Goal: Navigation & Orientation: Find specific page/section

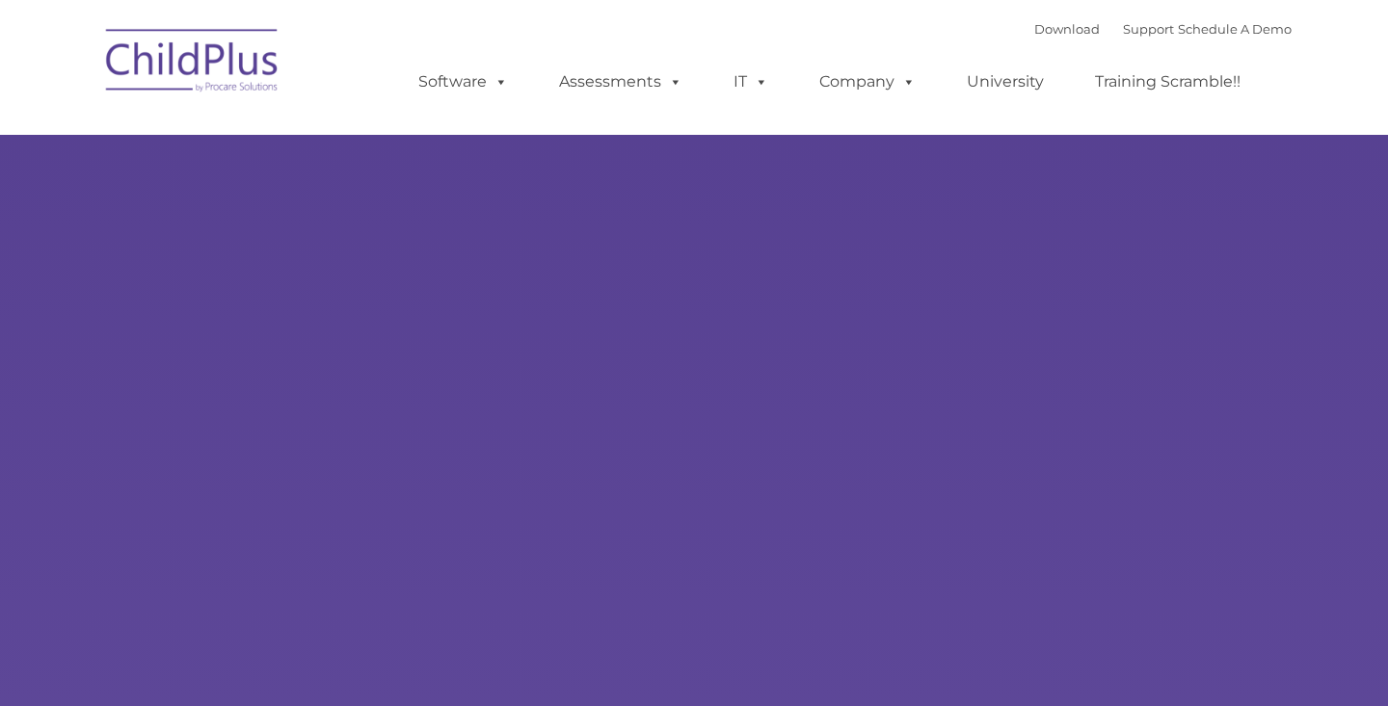
type input ""
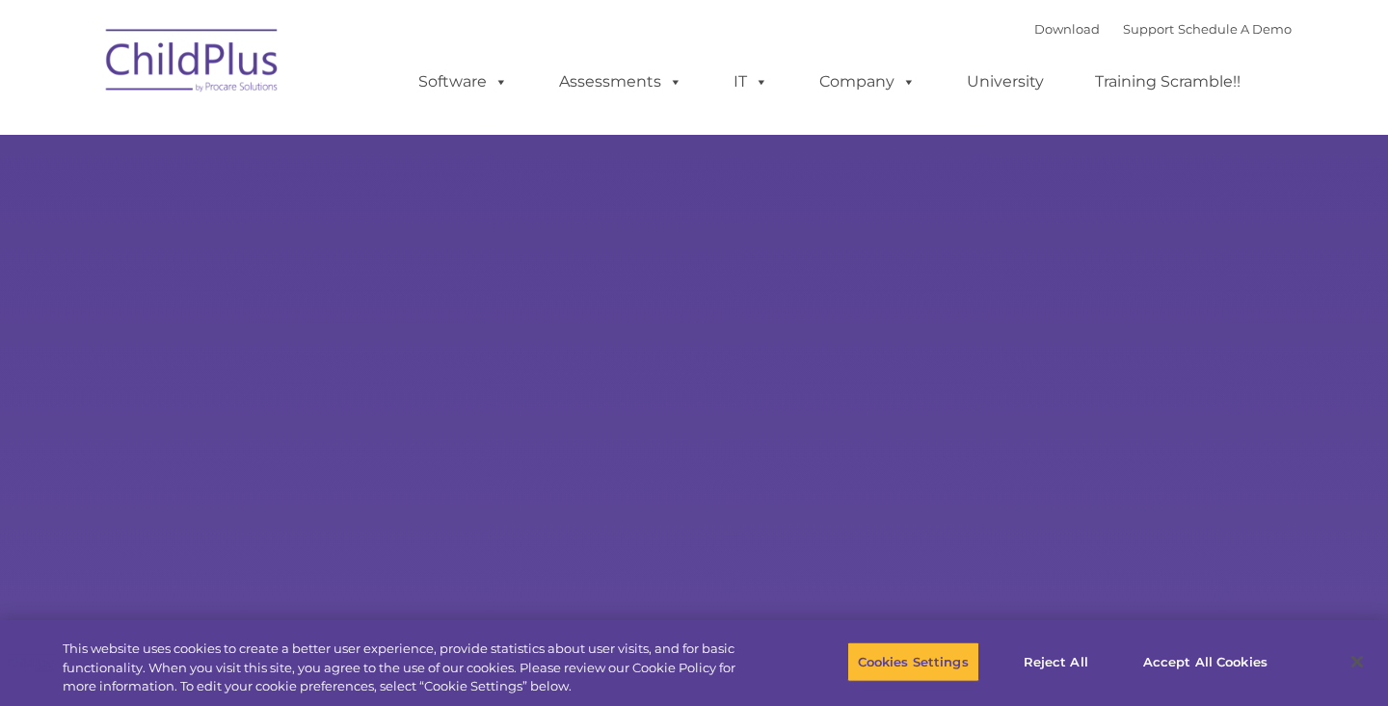
select select "MEDIUM"
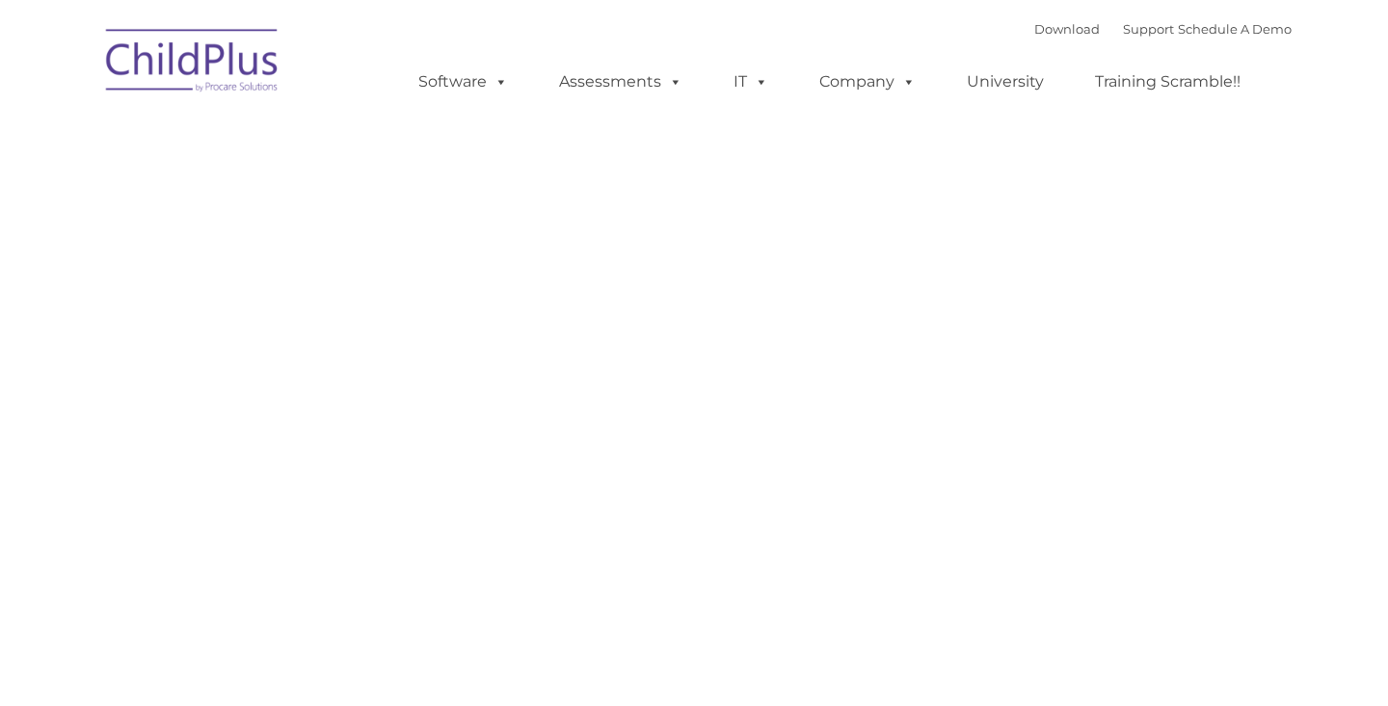
type input ""
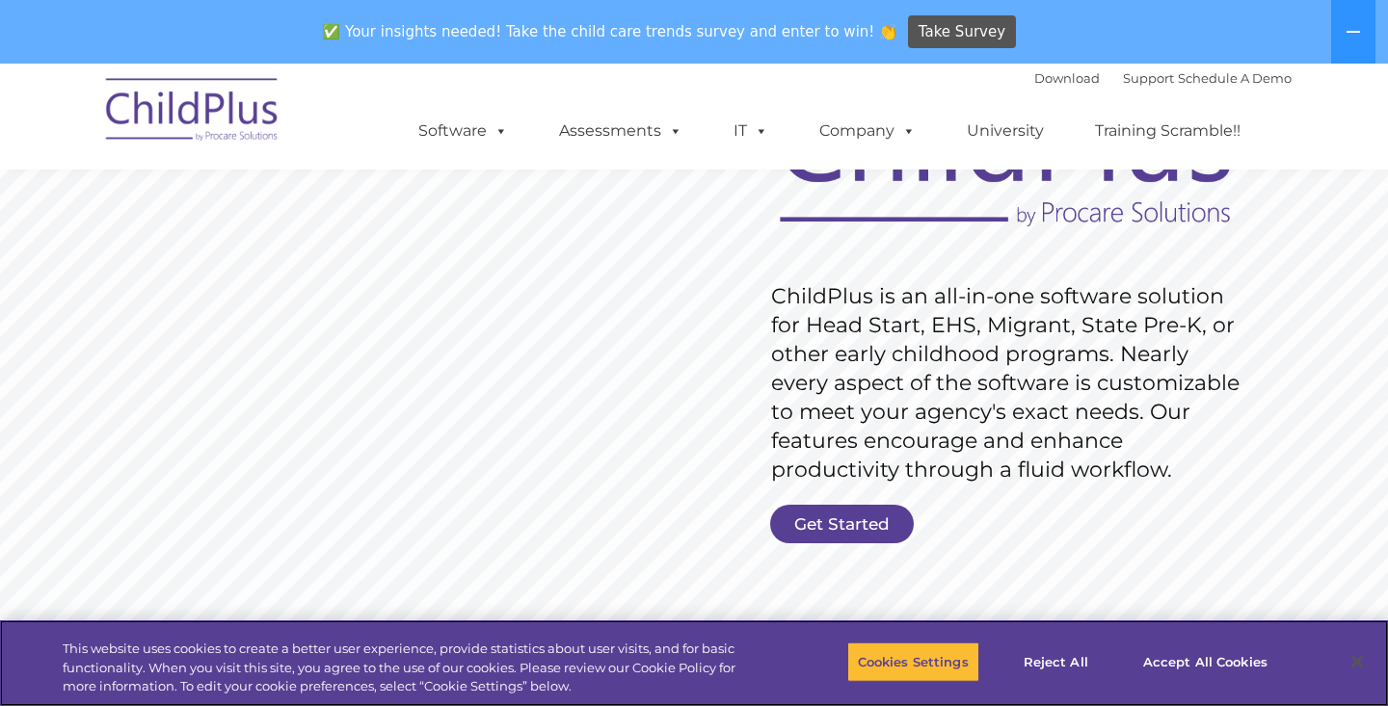
scroll to position [199, 0]
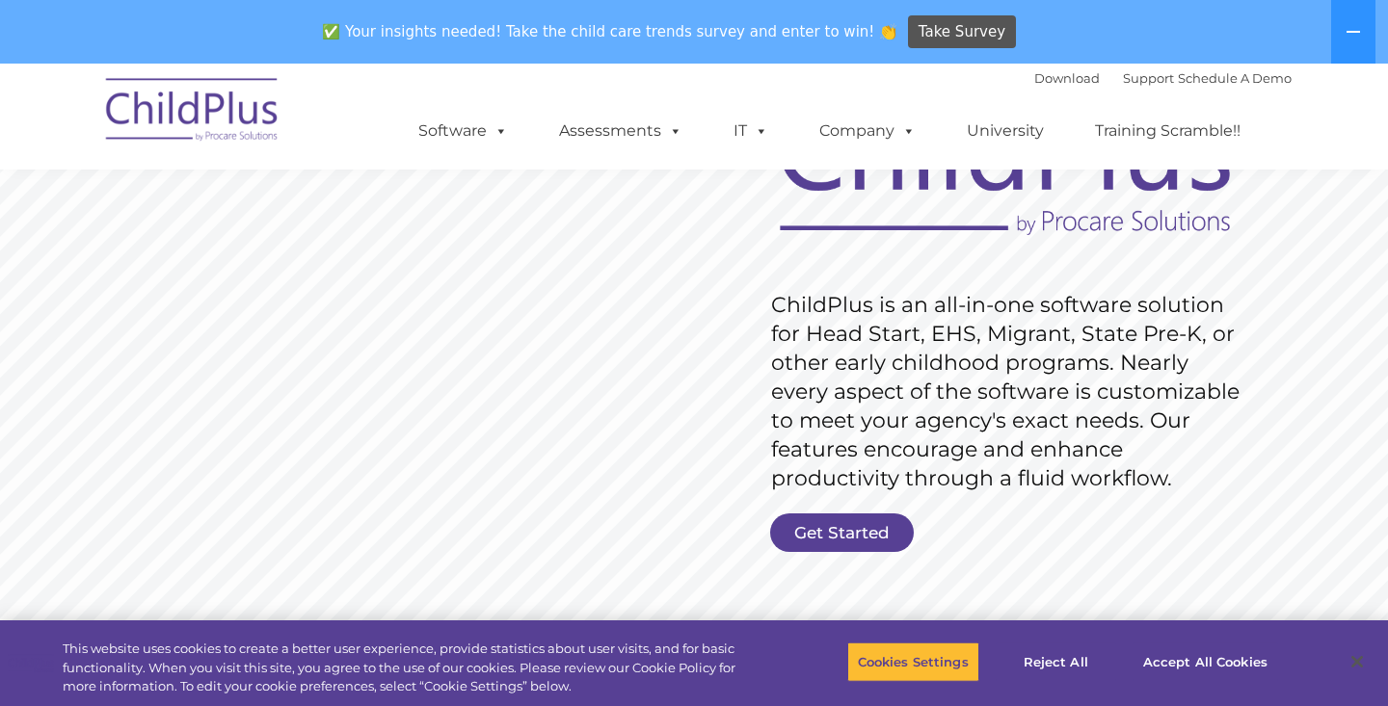
click at [790, 525] on link "Get Started" at bounding box center [842, 533] width 144 height 39
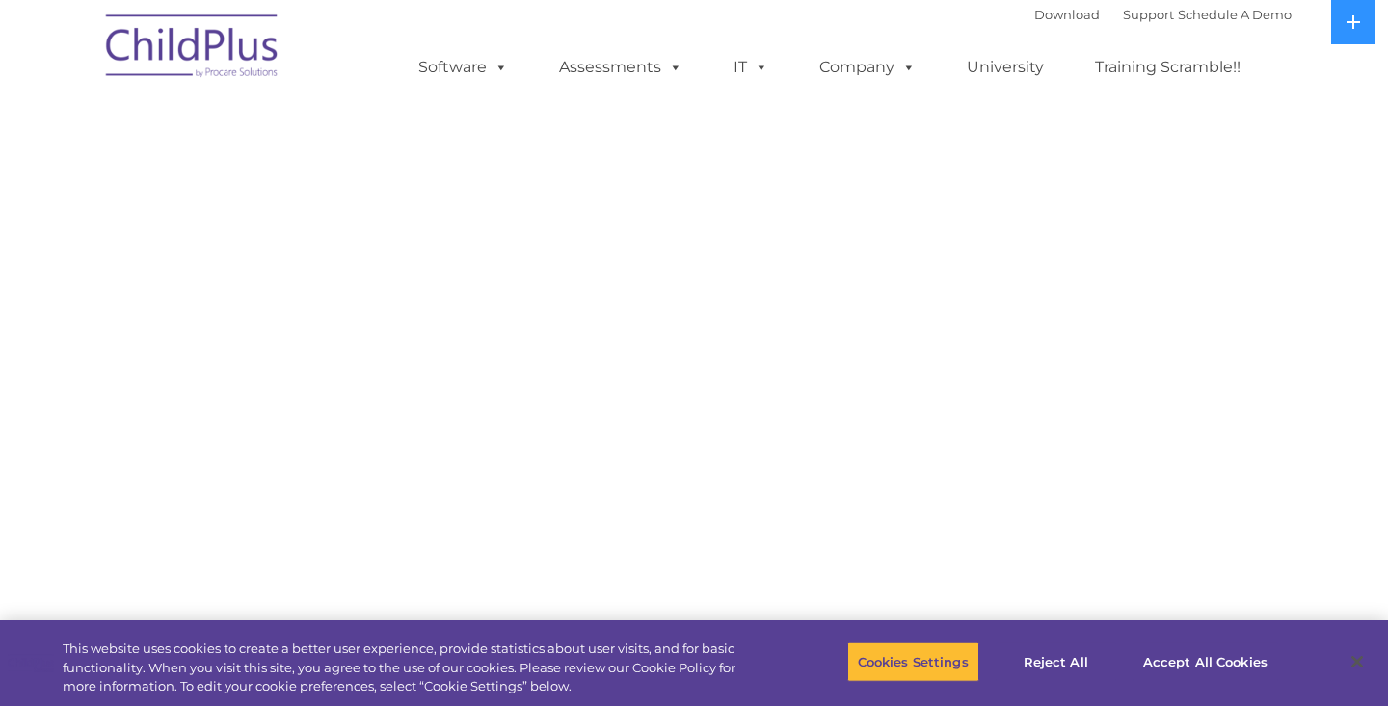
select select "MEDIUM"
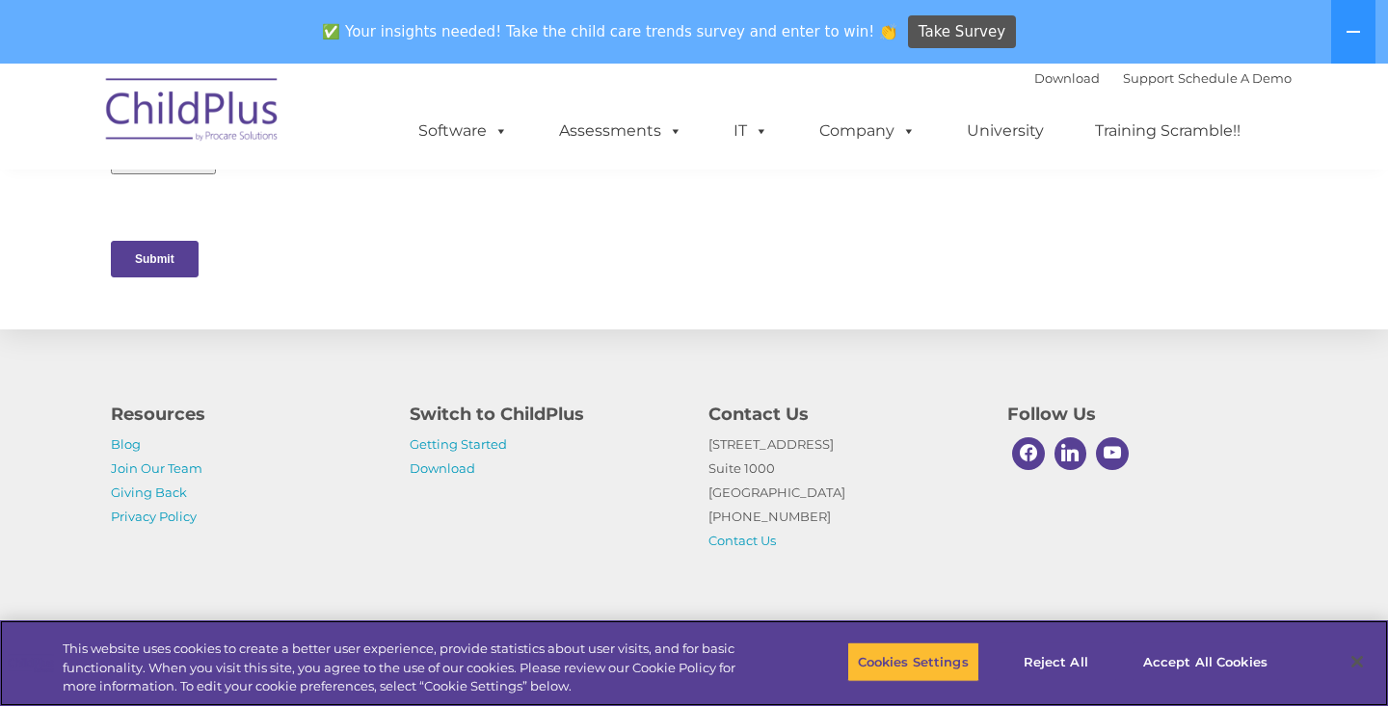
scroll to position [1011, 0]
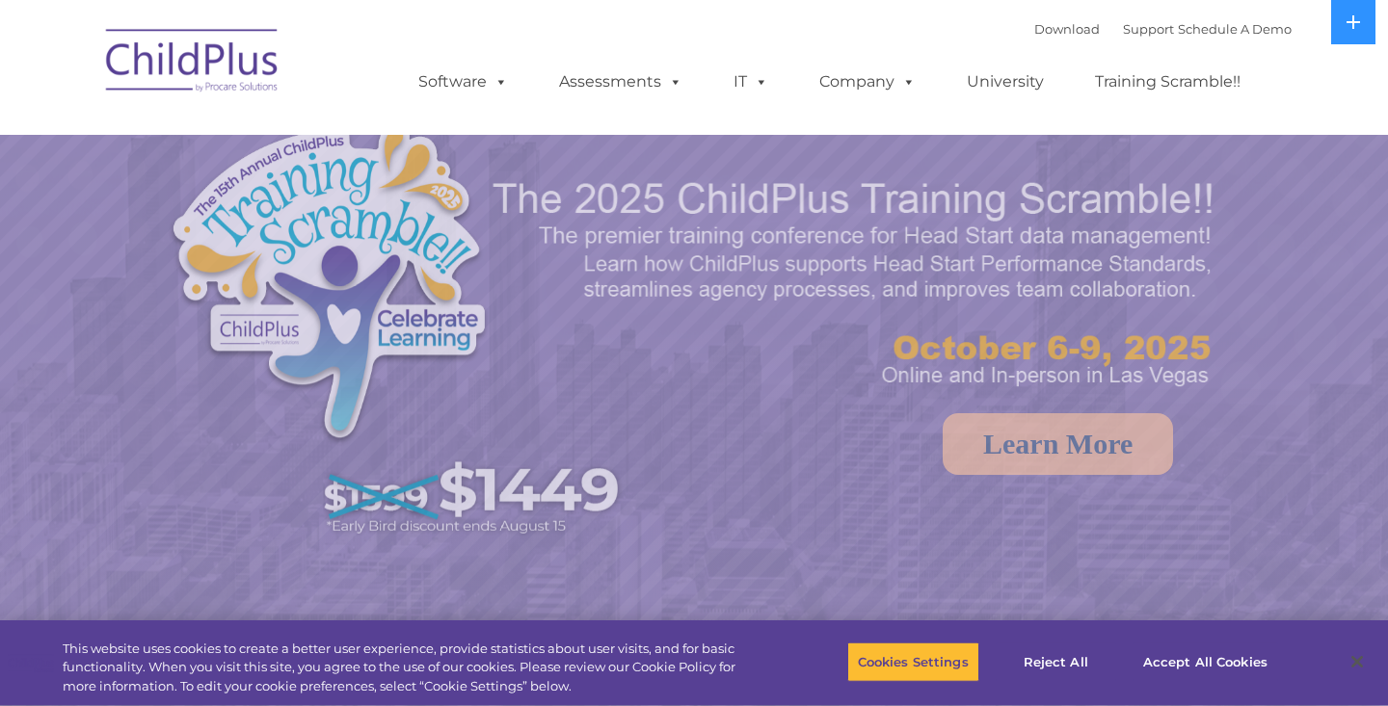
select select "MEDIUM"
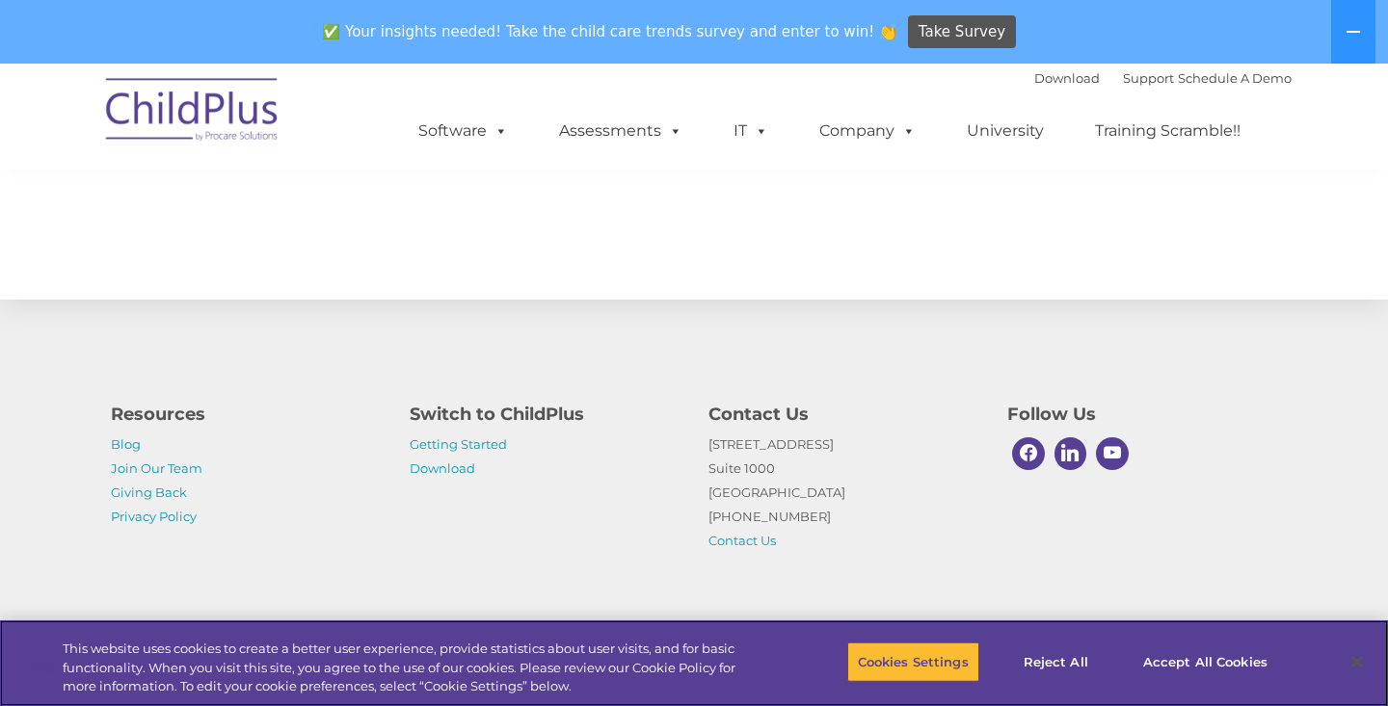
scroll to position [2178, 0]
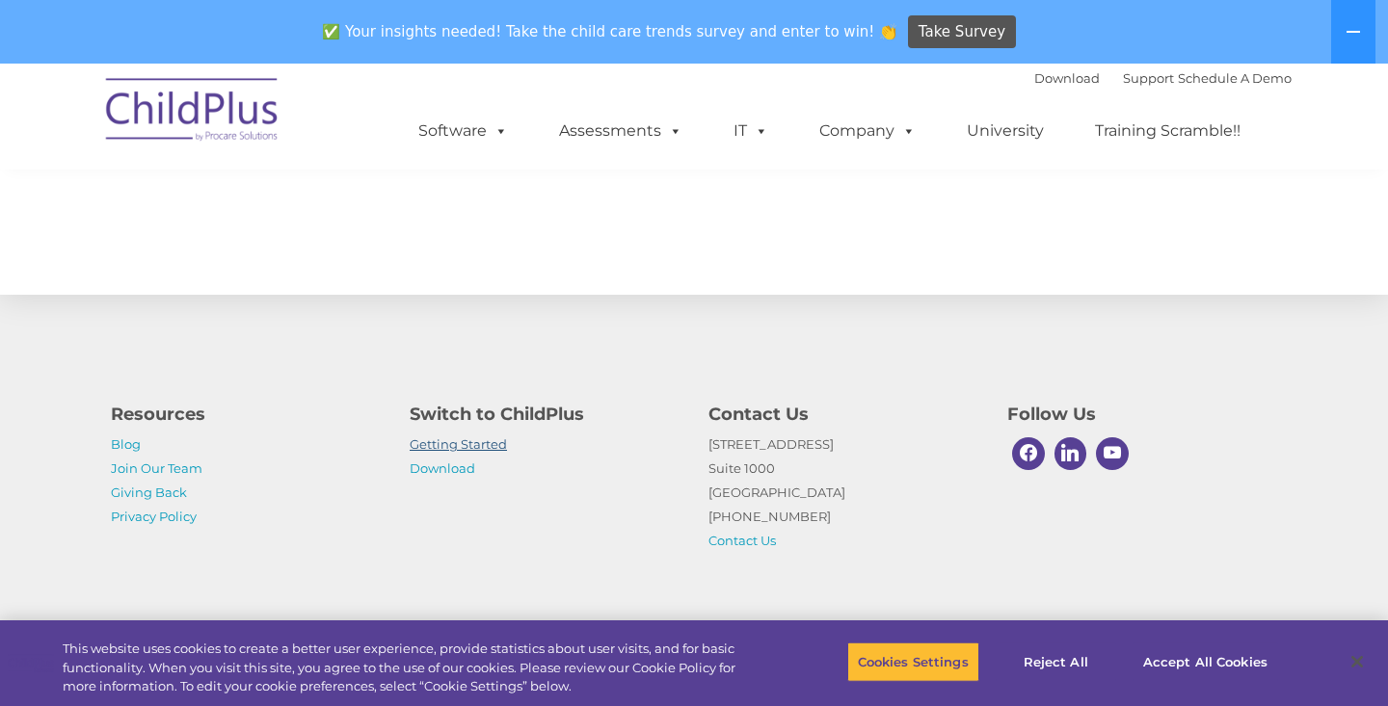
click at [478, 445] on link "Getting Started" at bounding box center [458, 444] width 97 height 15
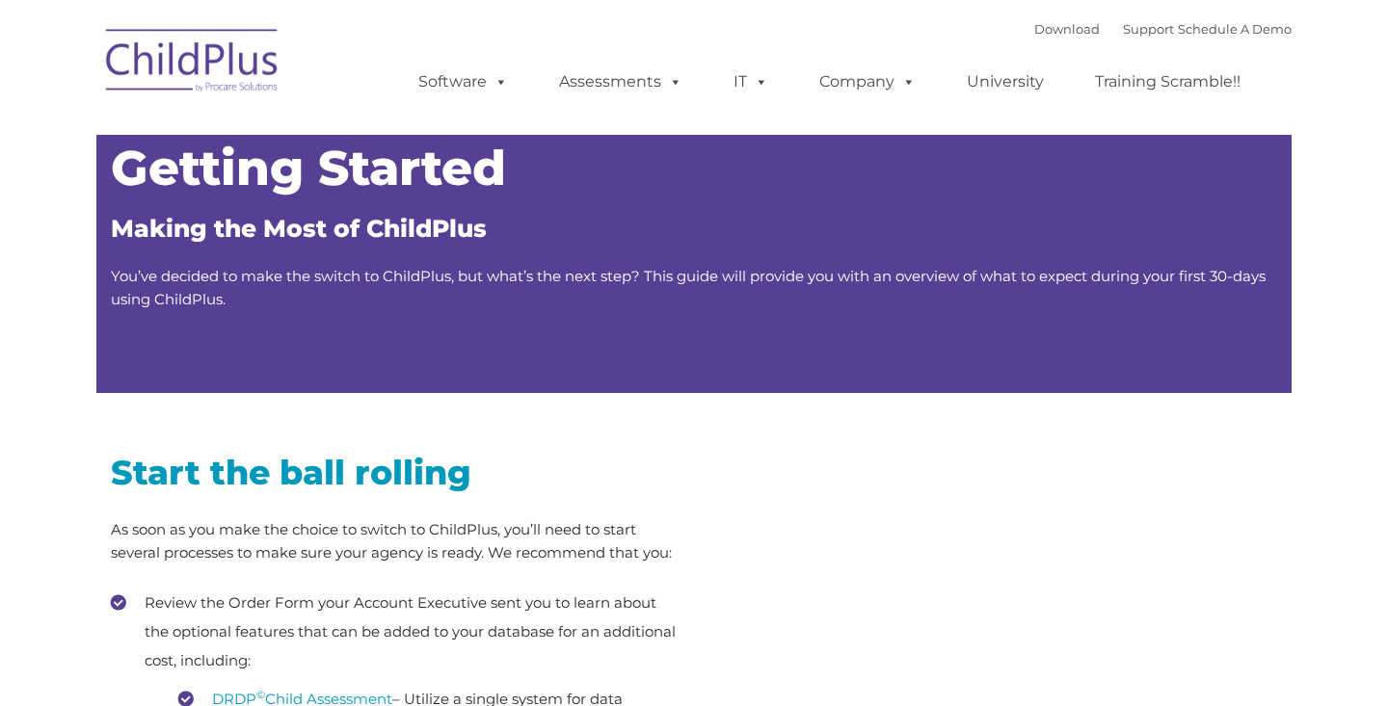
type input ""
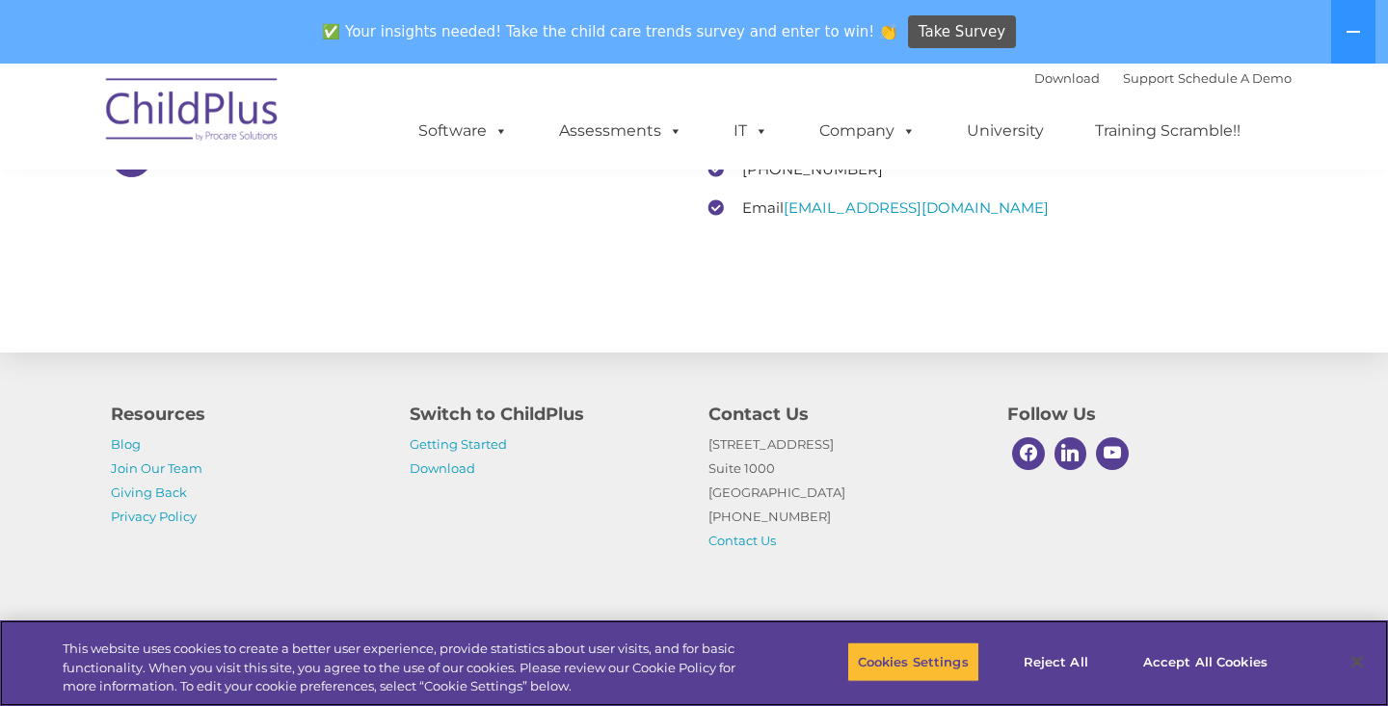
scroll to position [3036, 0]
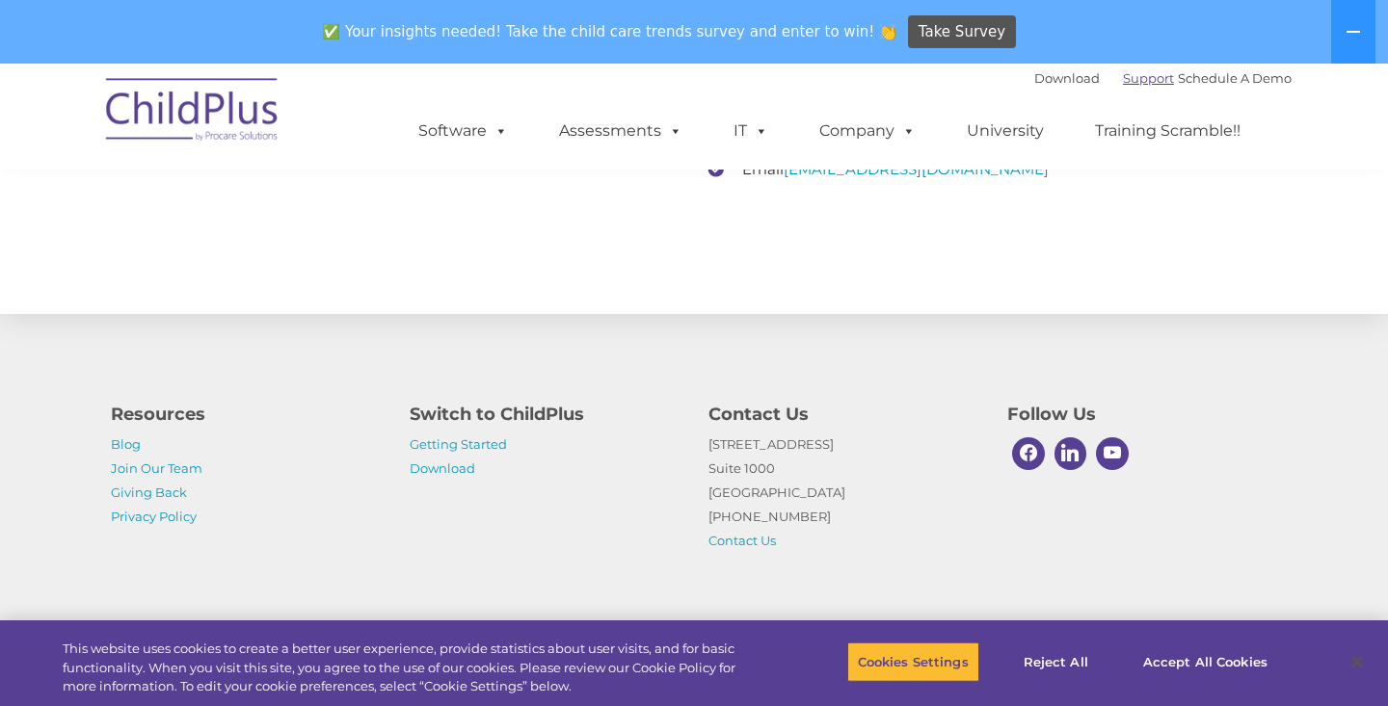
click at [1125, 82] on link "Support" at bounding box center [1148, 77] width 51 height 15
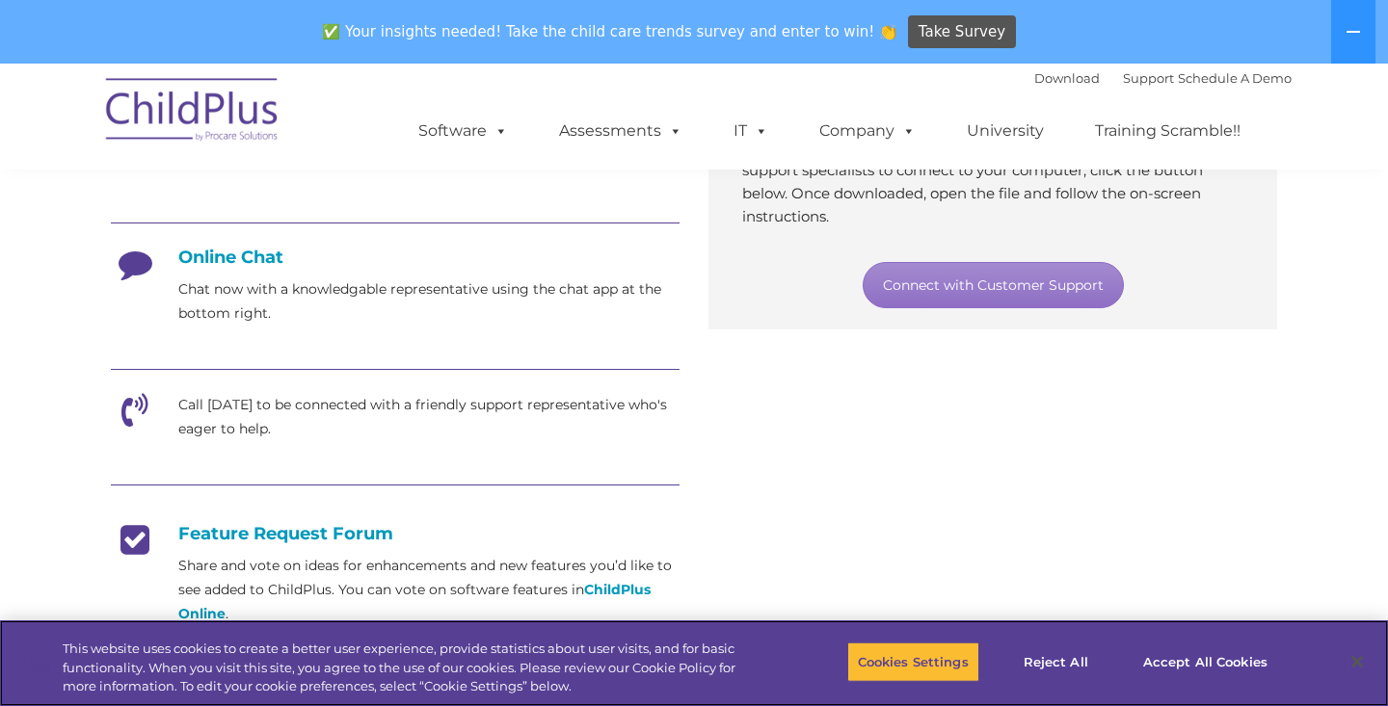
scroll to position [463, 0]
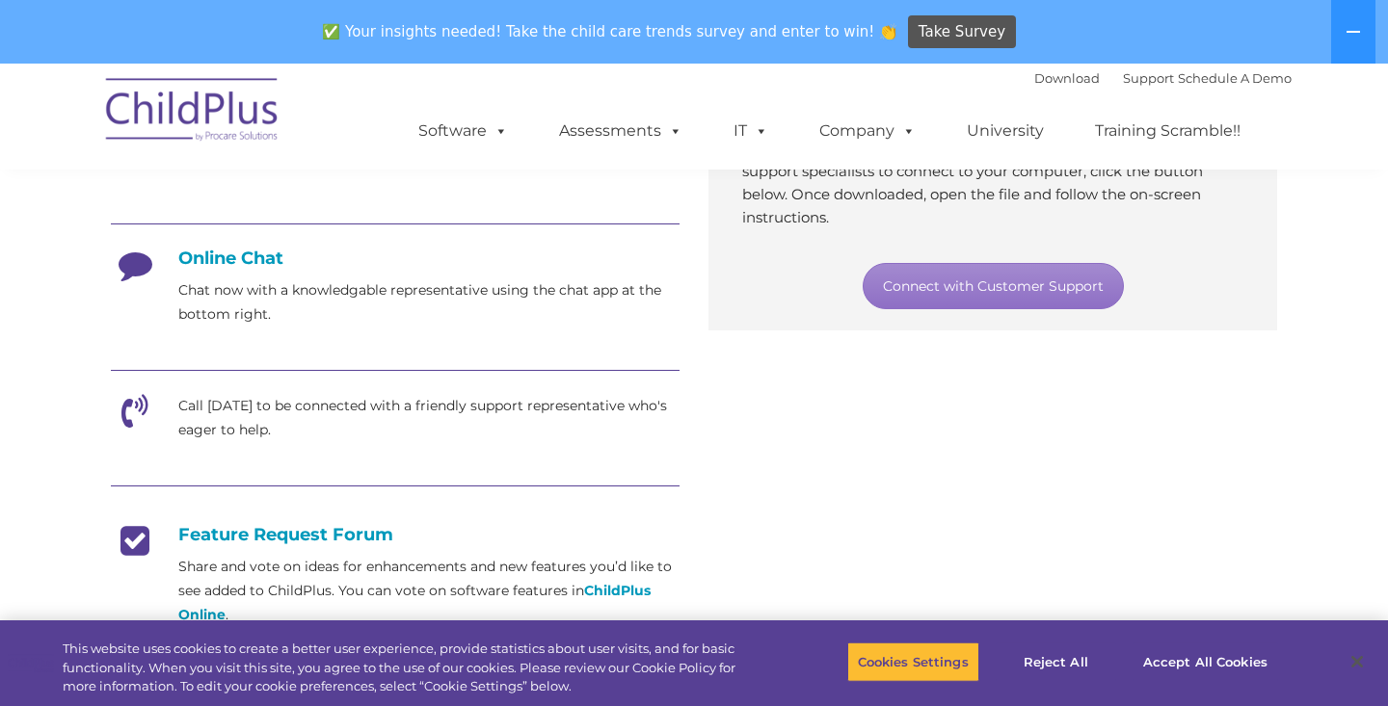
click at [213, 252] on h4 "Online Chat" at bounding box center [395, 258] width 569 height 21
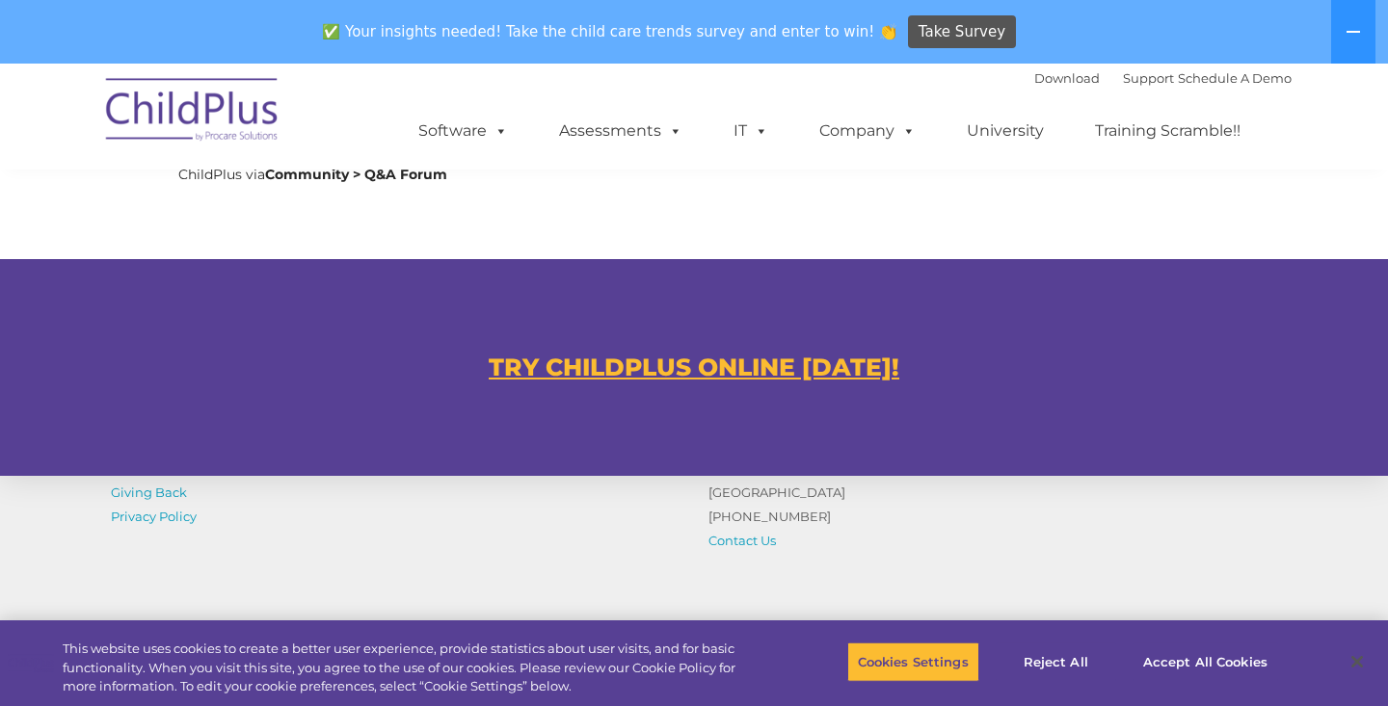
scroll to position [1075, 0]
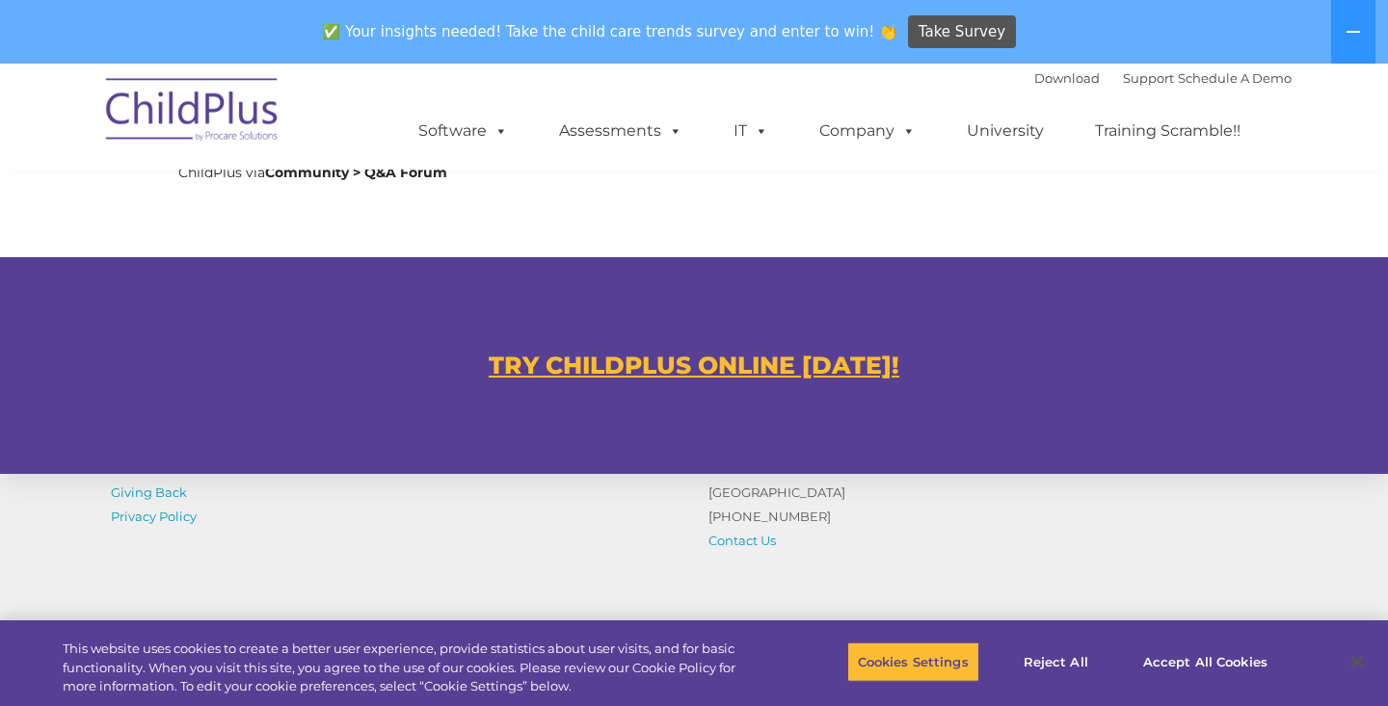
click at [641, 379] on u "TRY CHILDPLUS ONLINE [DATE]!" at bounding box center [694, 365] width 411 height 29
